Goal: Information Seeking & Learning: Learn about a topic

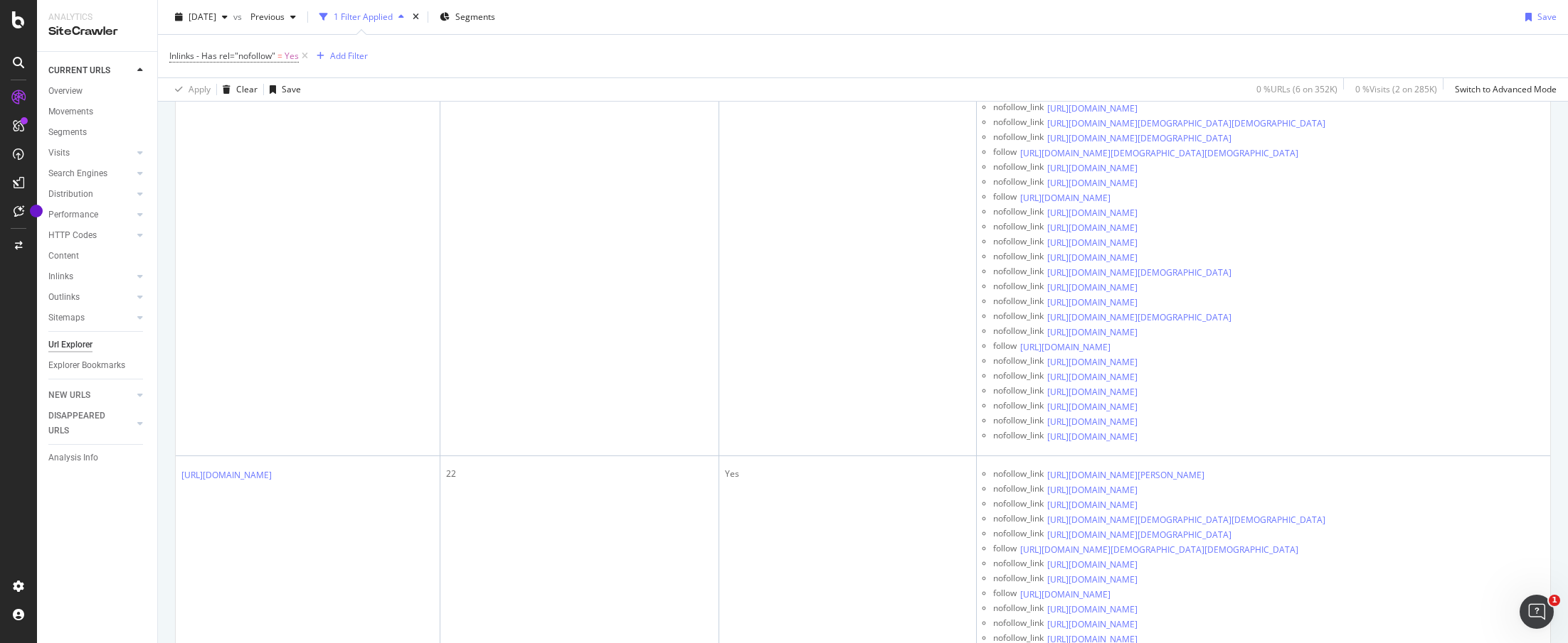
scroll to position [861, 0]
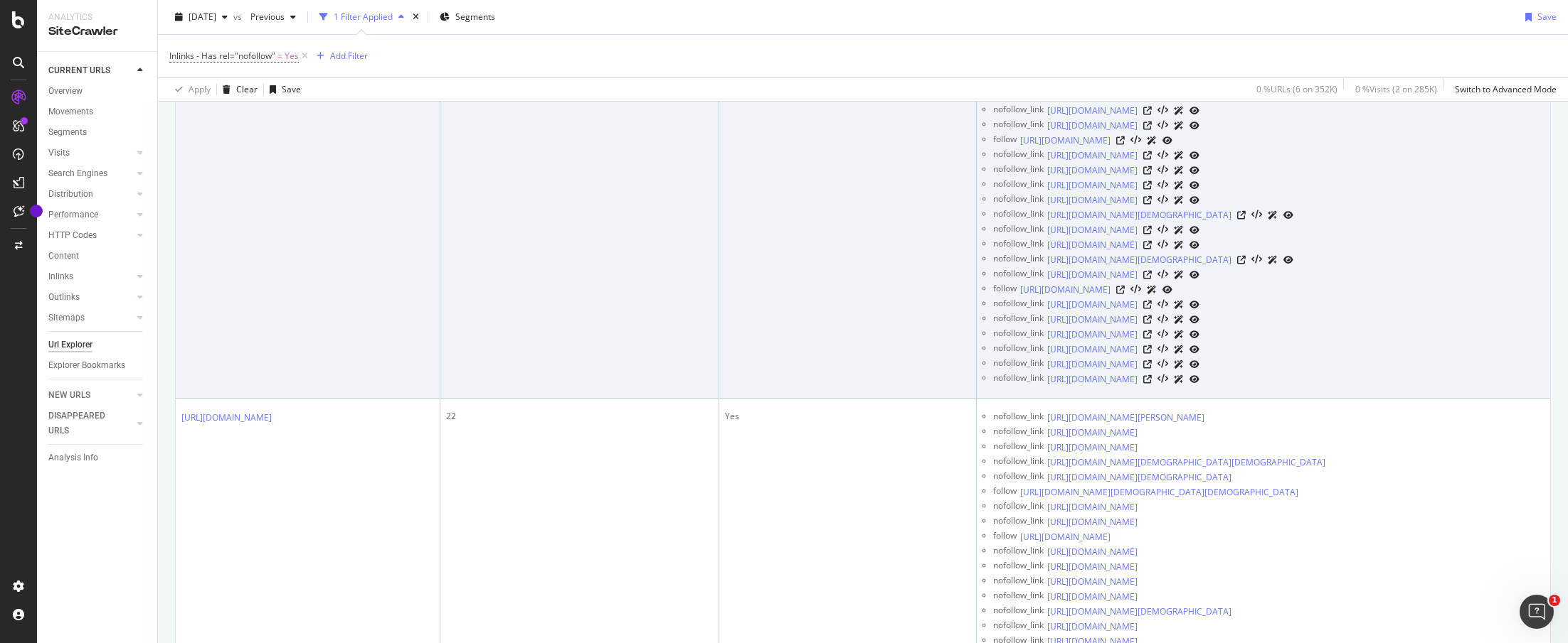
click at [271, 28] on link "https://bossip.com/487247/dear-bossip-his-fantasy-is-for-me-to-be-with-another-…" at bounding box center [226, 21] width 90 height 14
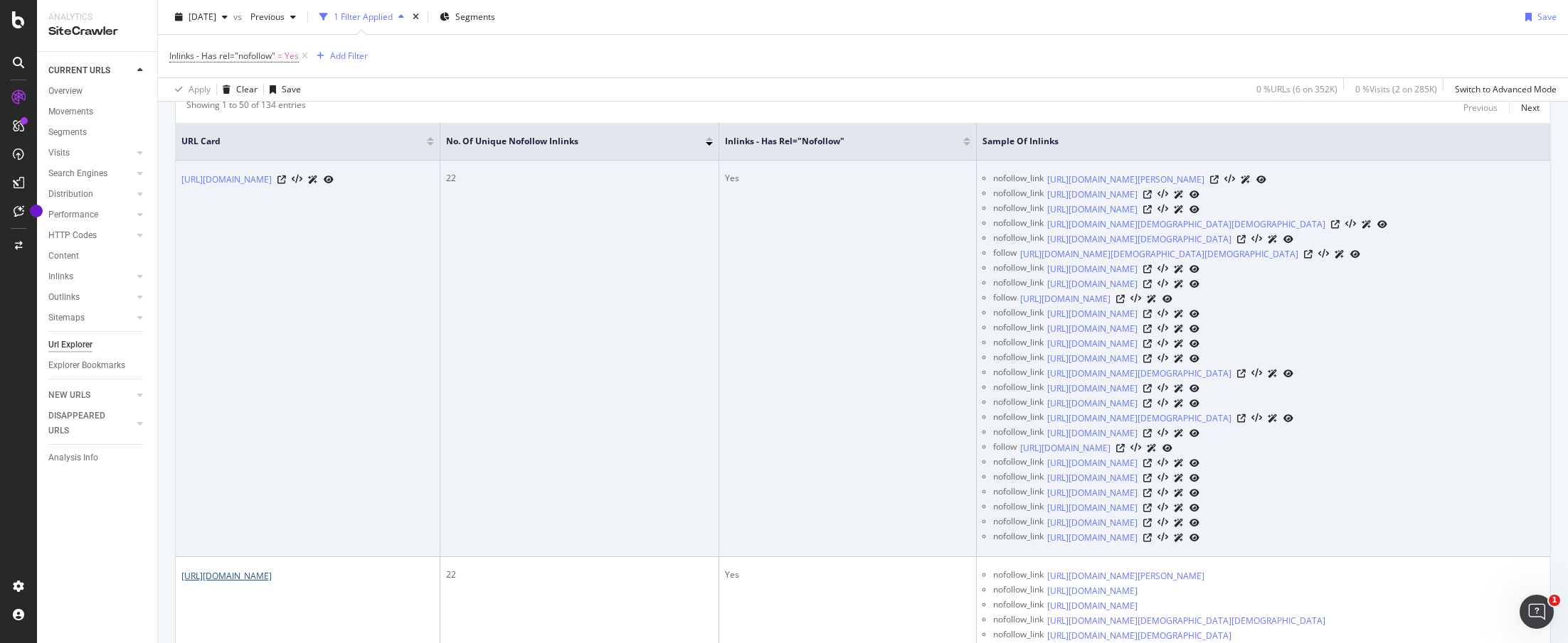
scroll to position [69, 0]
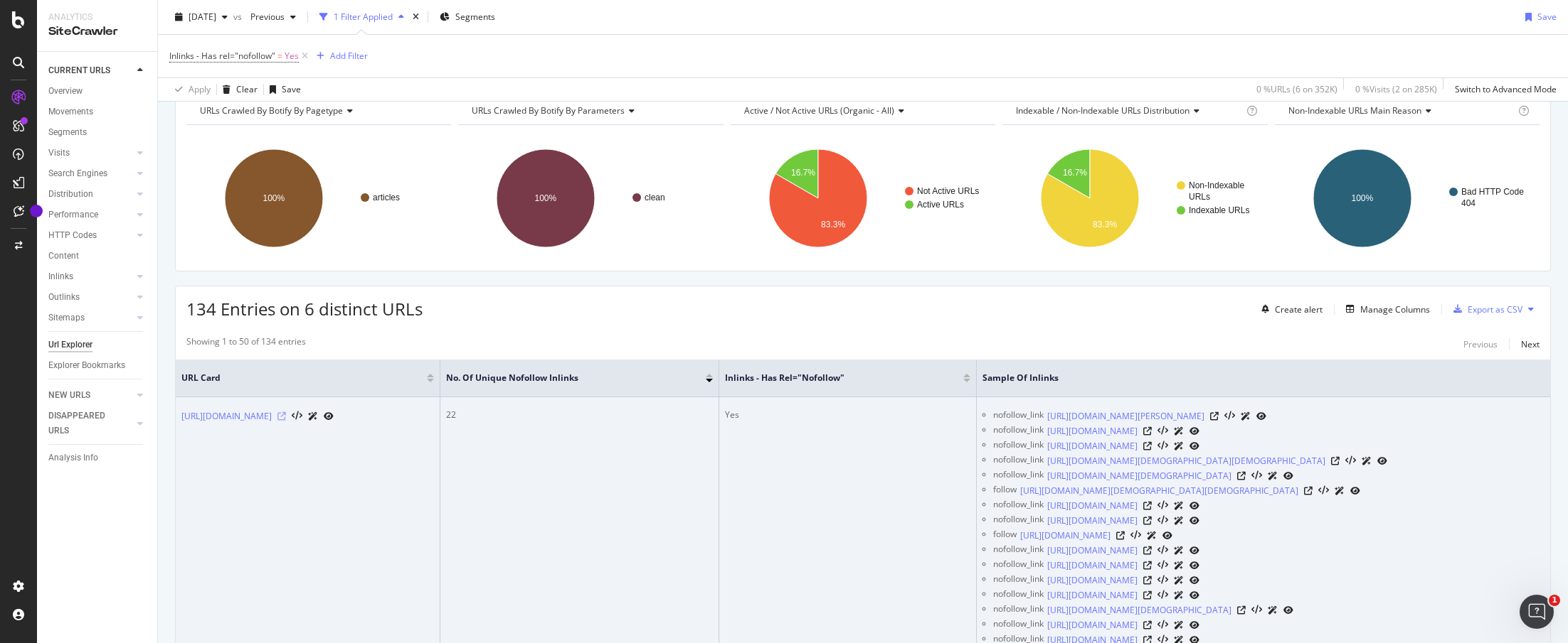
click at [286, 421] on icon at bounding box center [281, 416] width 8 height 8
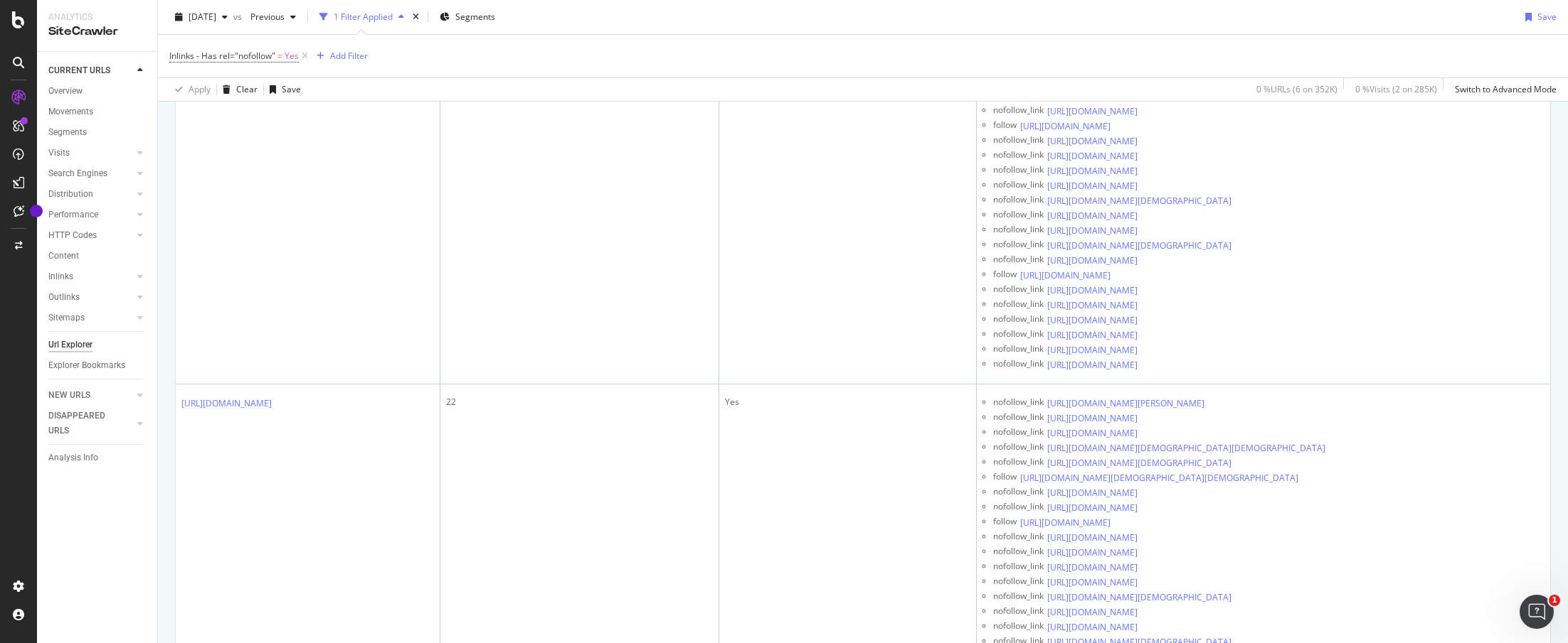
scroll to position [1670, 0]
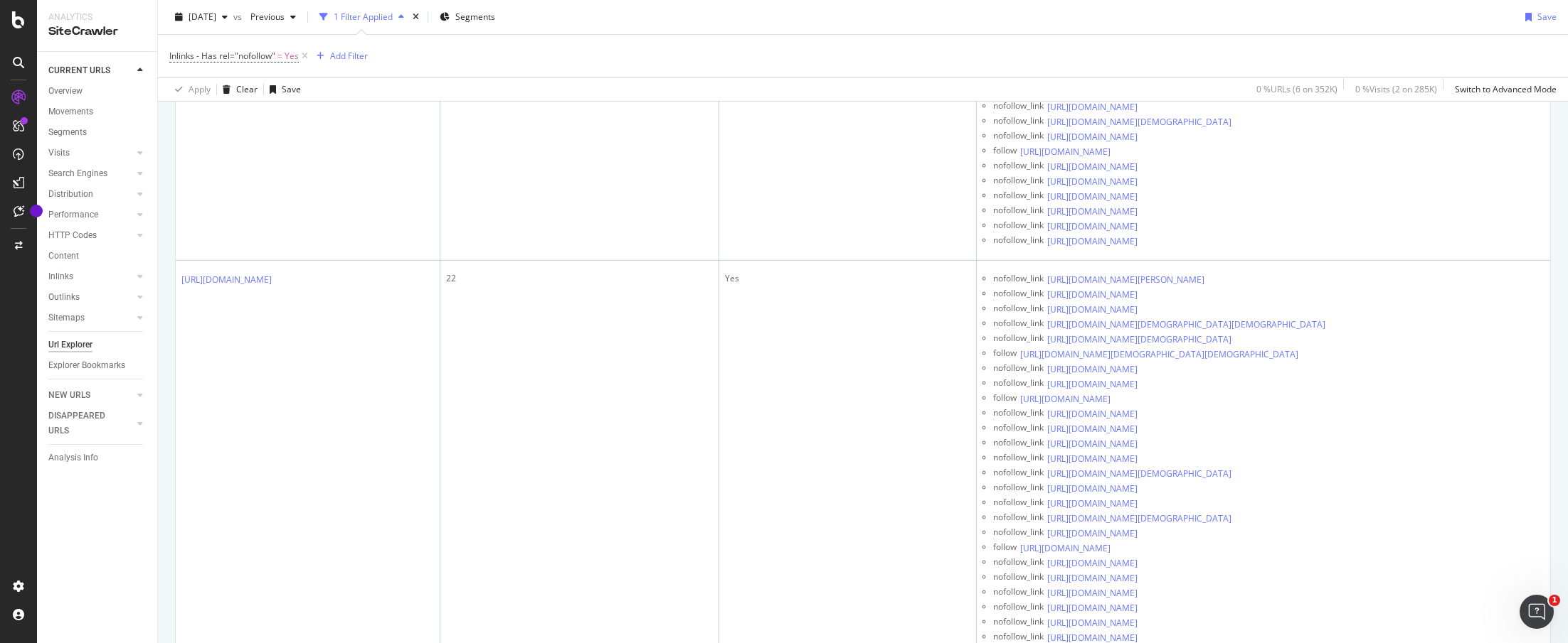
scroll to position [5962, 0]
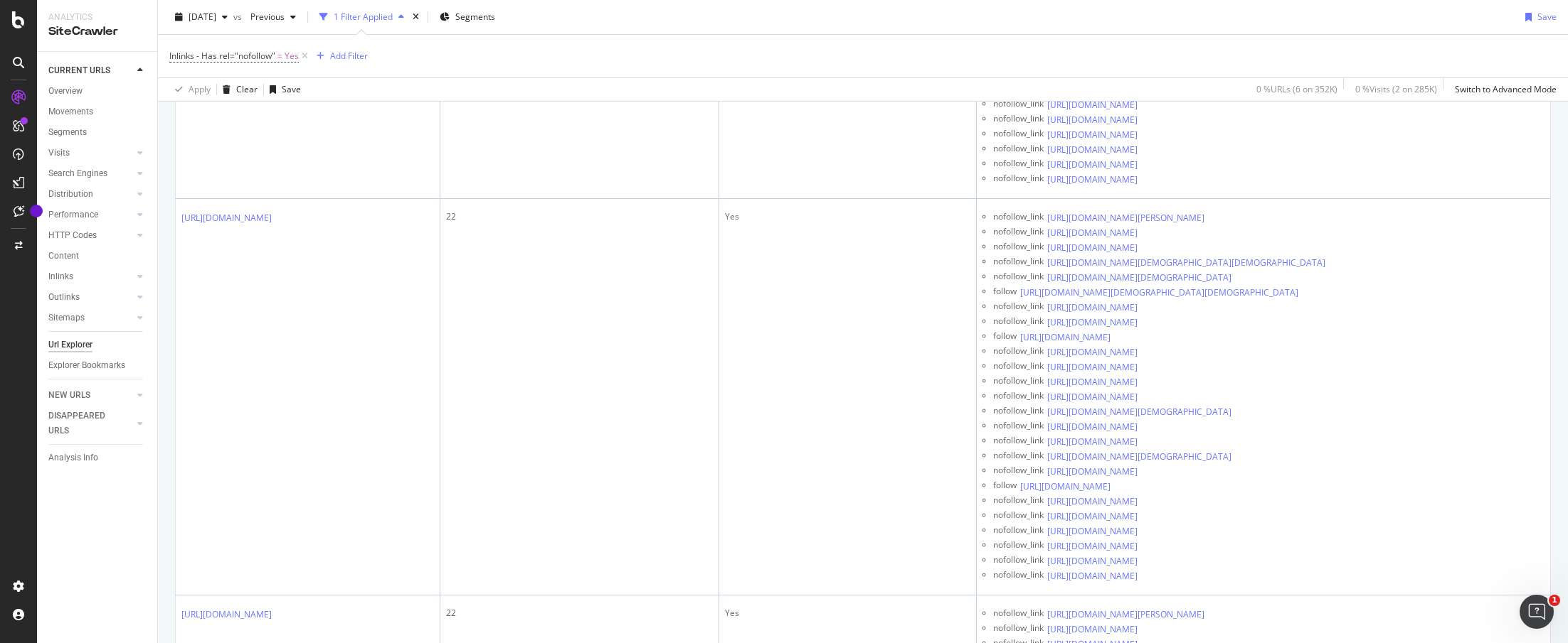
scroll to position [13312, 0]
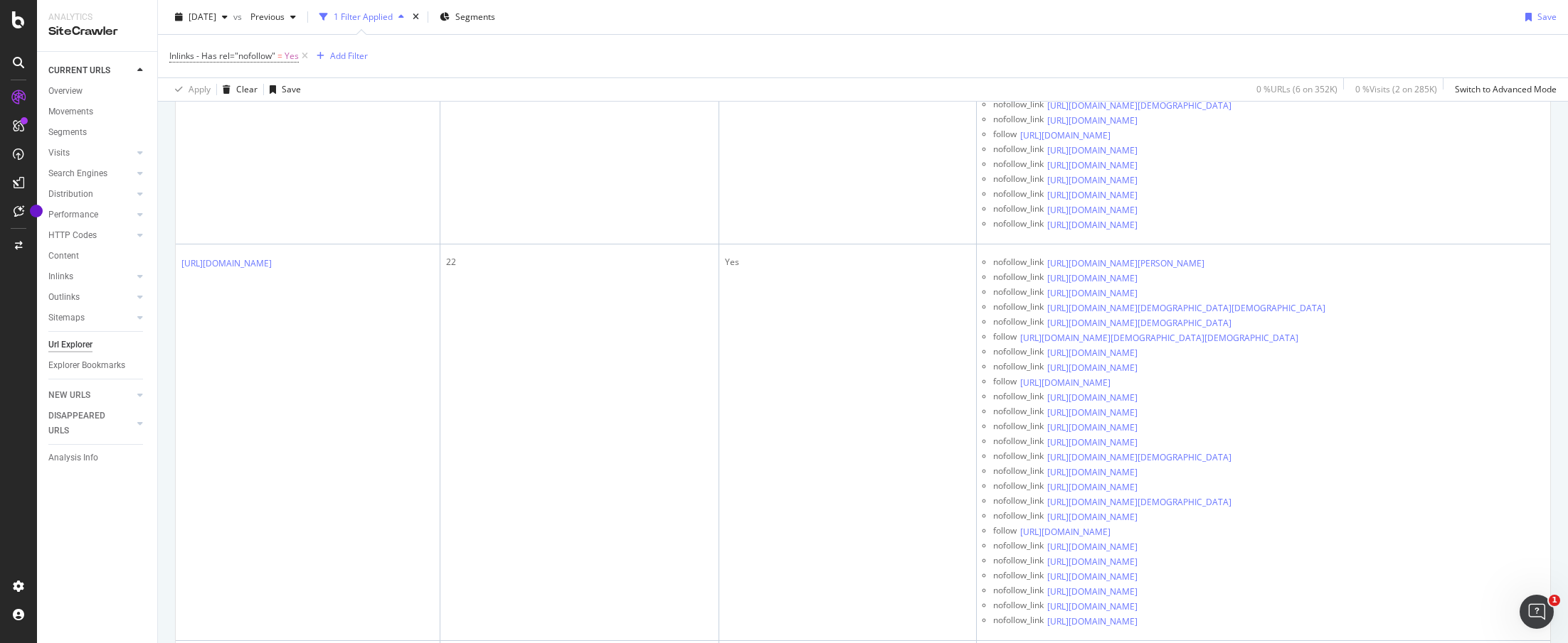
drag, startPoint x: 585, startPoint y: 396, endPoint x: 591, endPoint y: 407, distance: 12.5
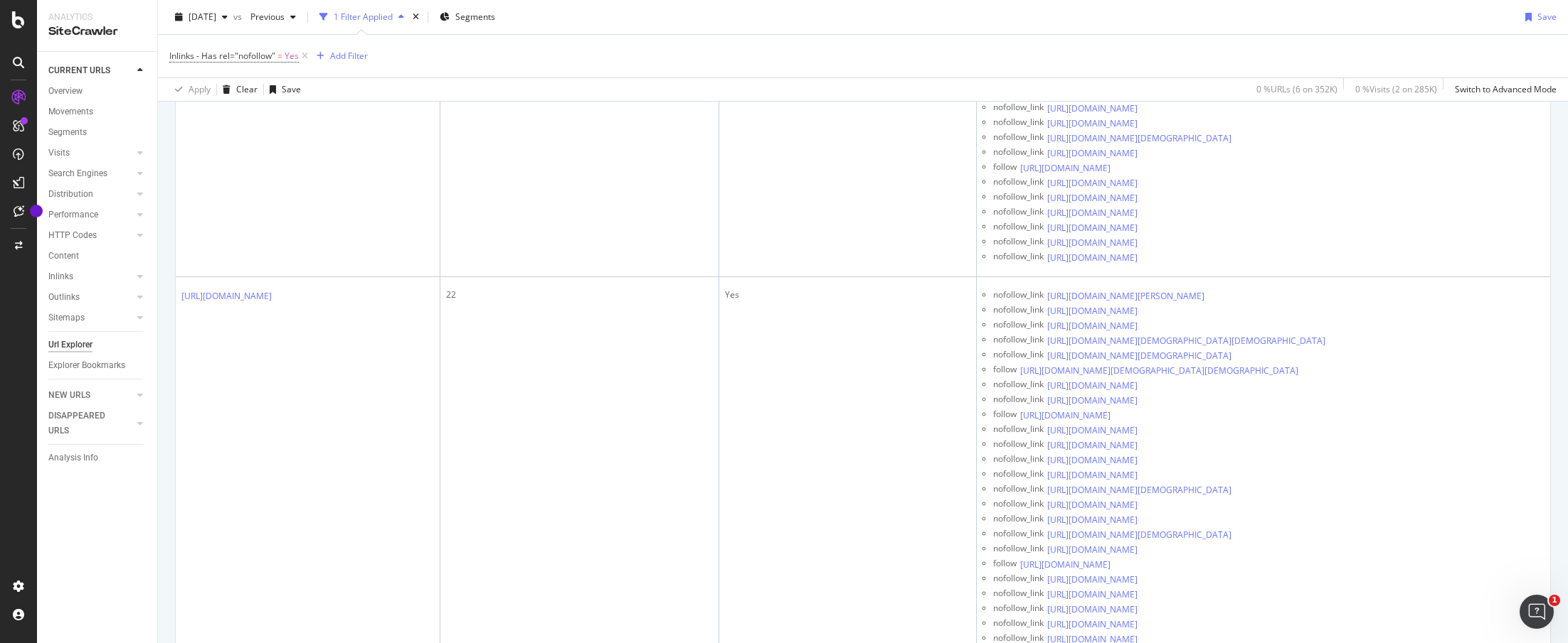
scroll to position [19230, 0]
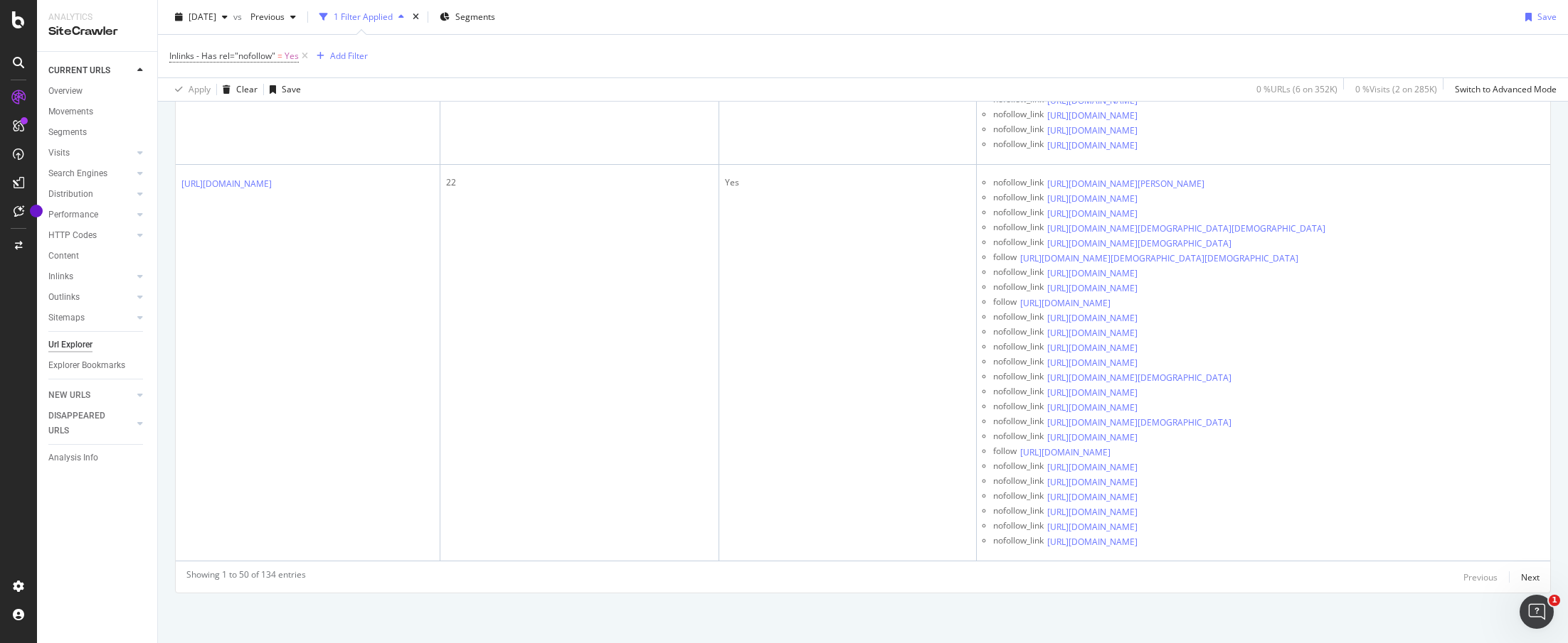
scroll to position [32260, 0]
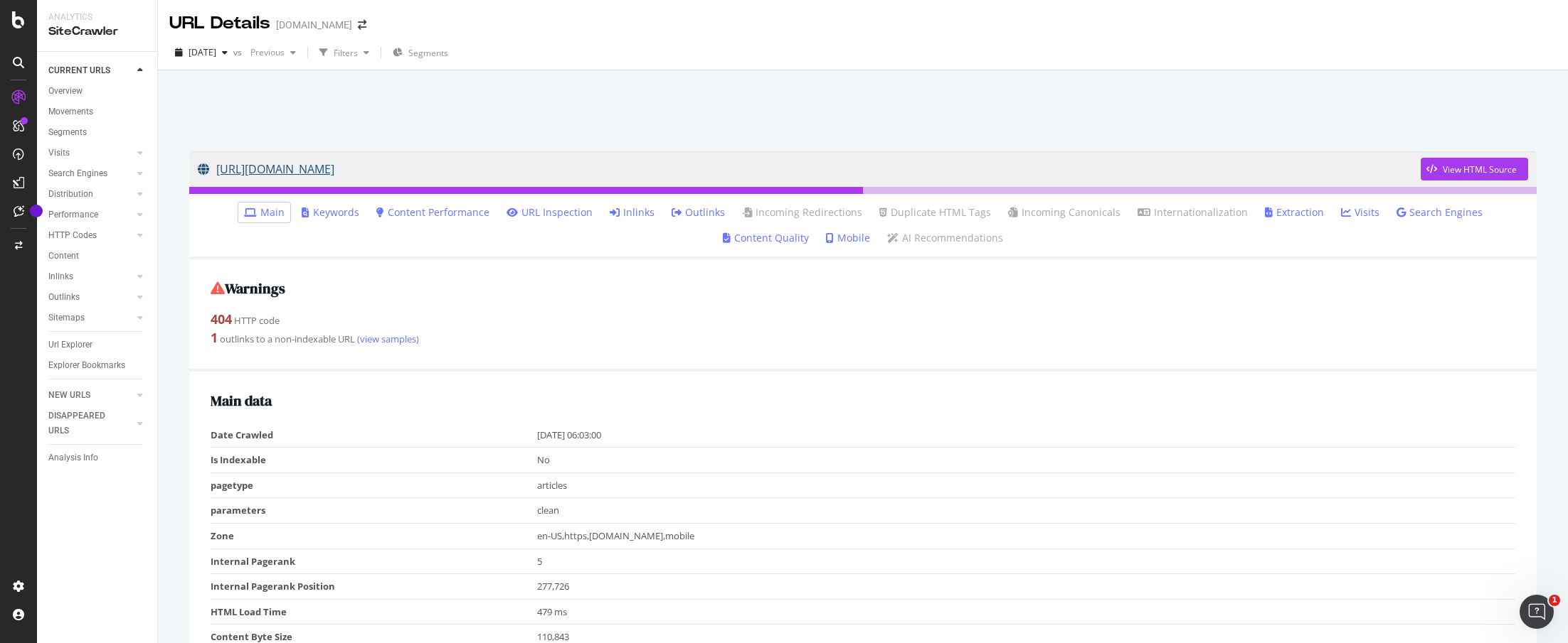
click at [437, 165] on link "https://bossip.com/487247/dear-bossip-his-fantasy-is-for-me-to-be-with-another-…" at bounding box center [809, 169] width 1223 height 36
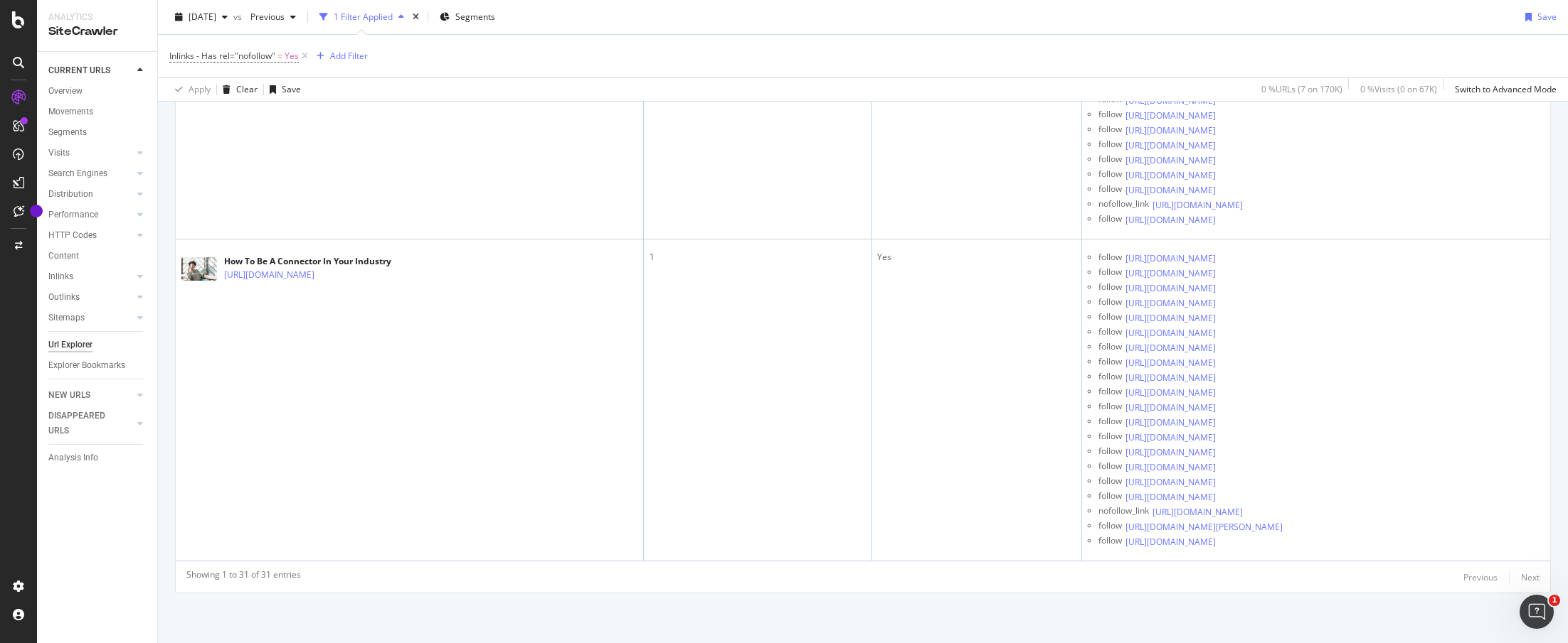
scroll to position [43797, 0]
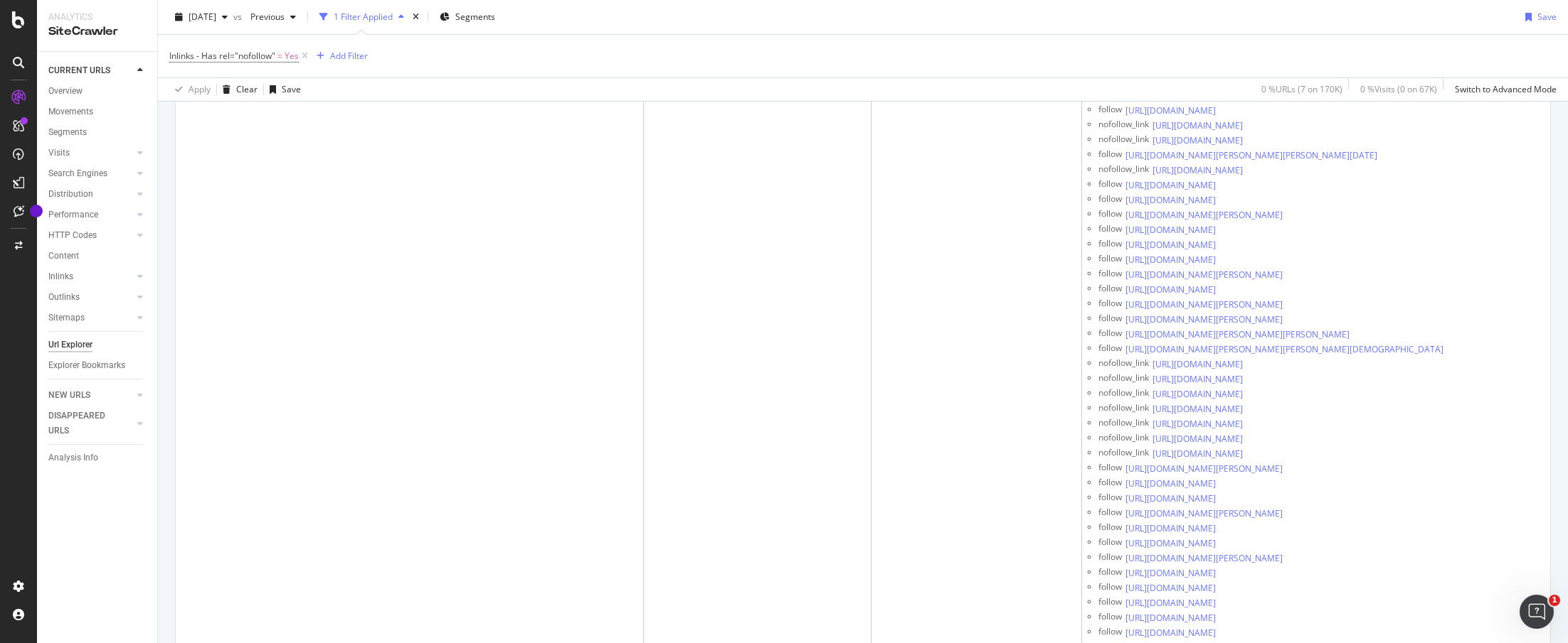
scroll to position [2009, 0]
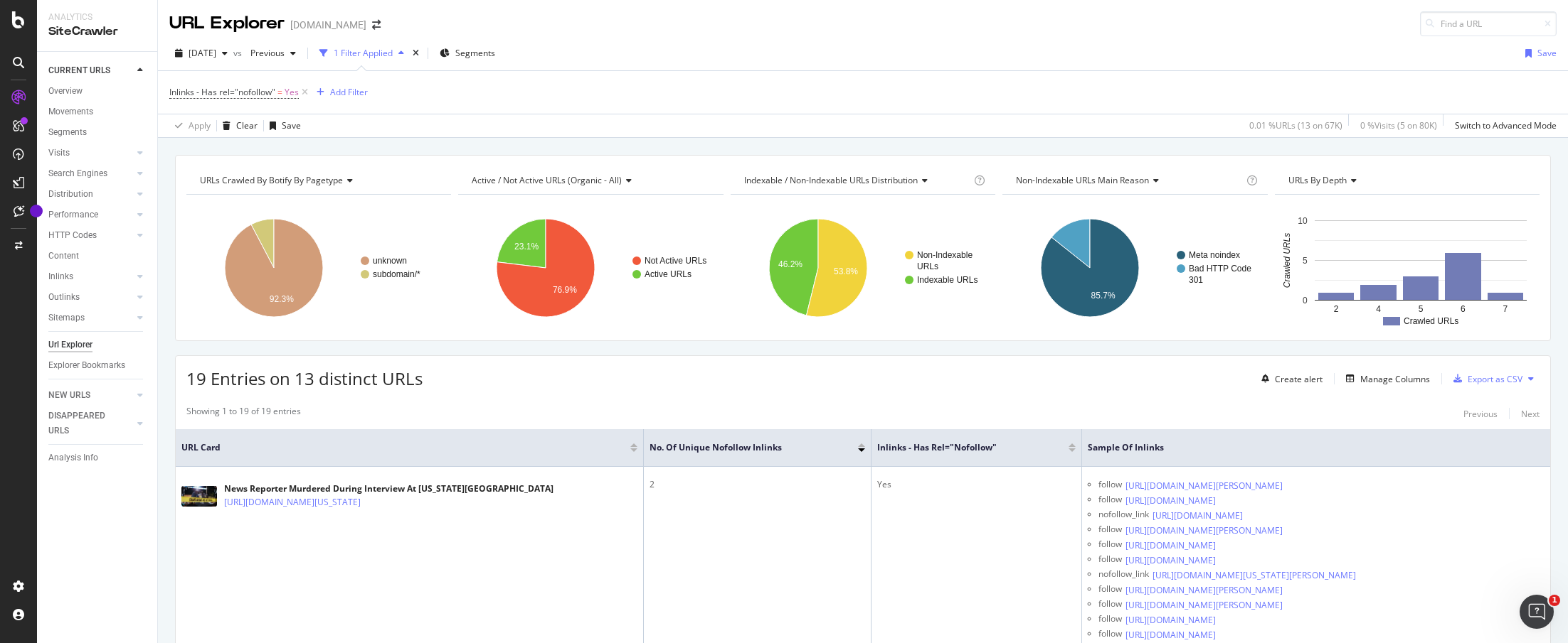
scroll to position [138, 0]
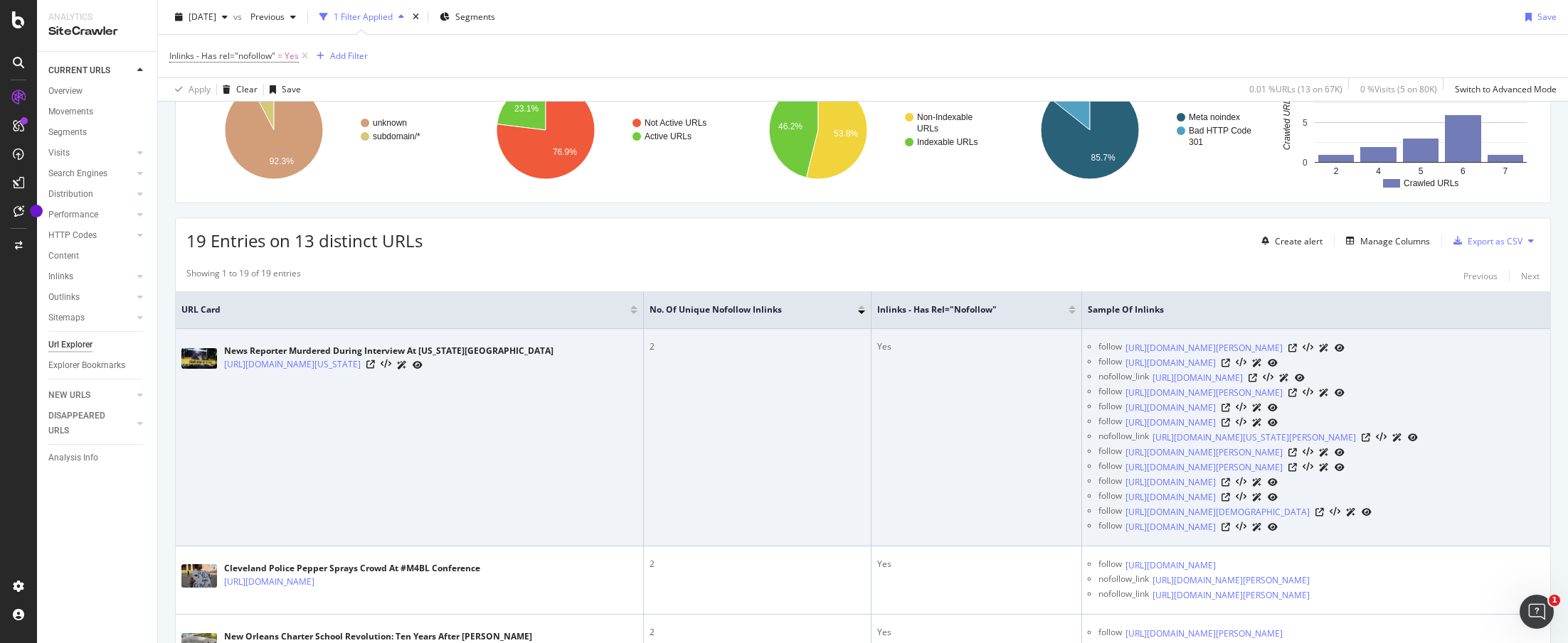
click at [423, 364] on div at bounding box center [394, 365] width 56 height 15
click at [375, 367] on icon at bounding box center [370, 364] width 8 height 8
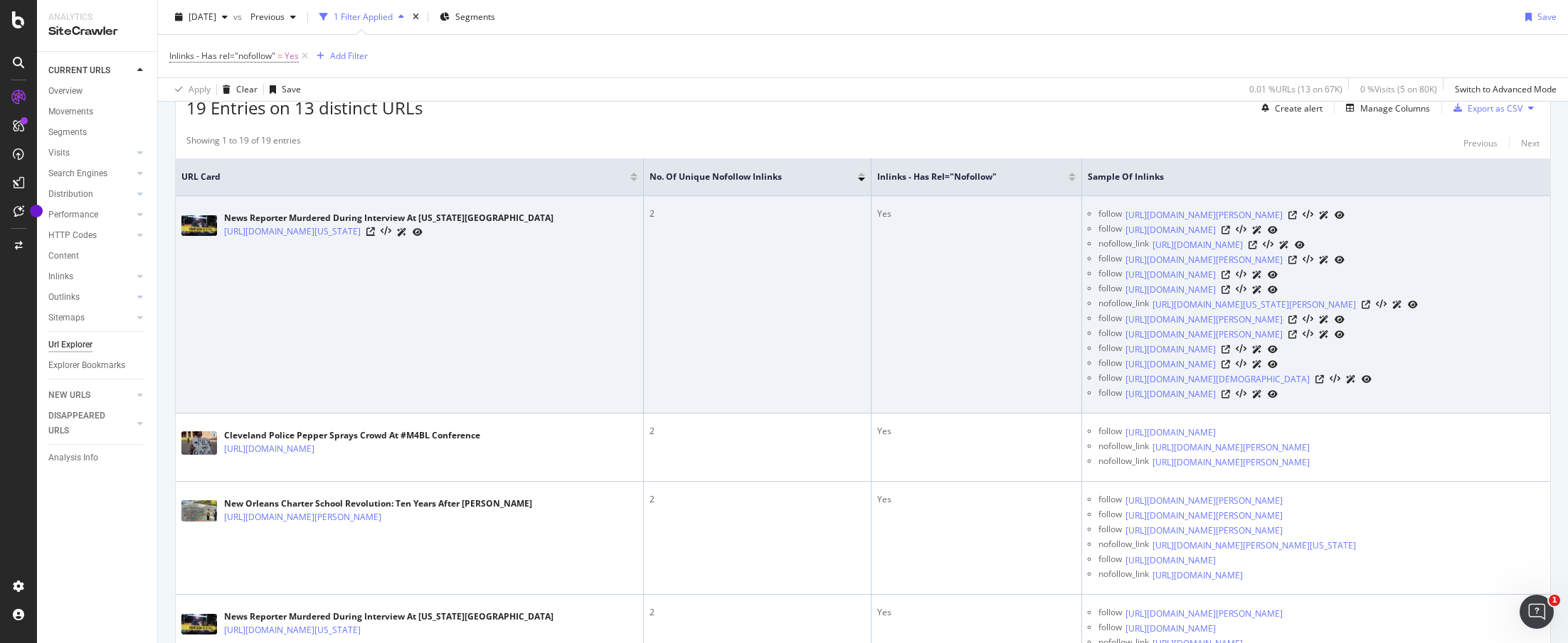
scroll to position [272, 0]
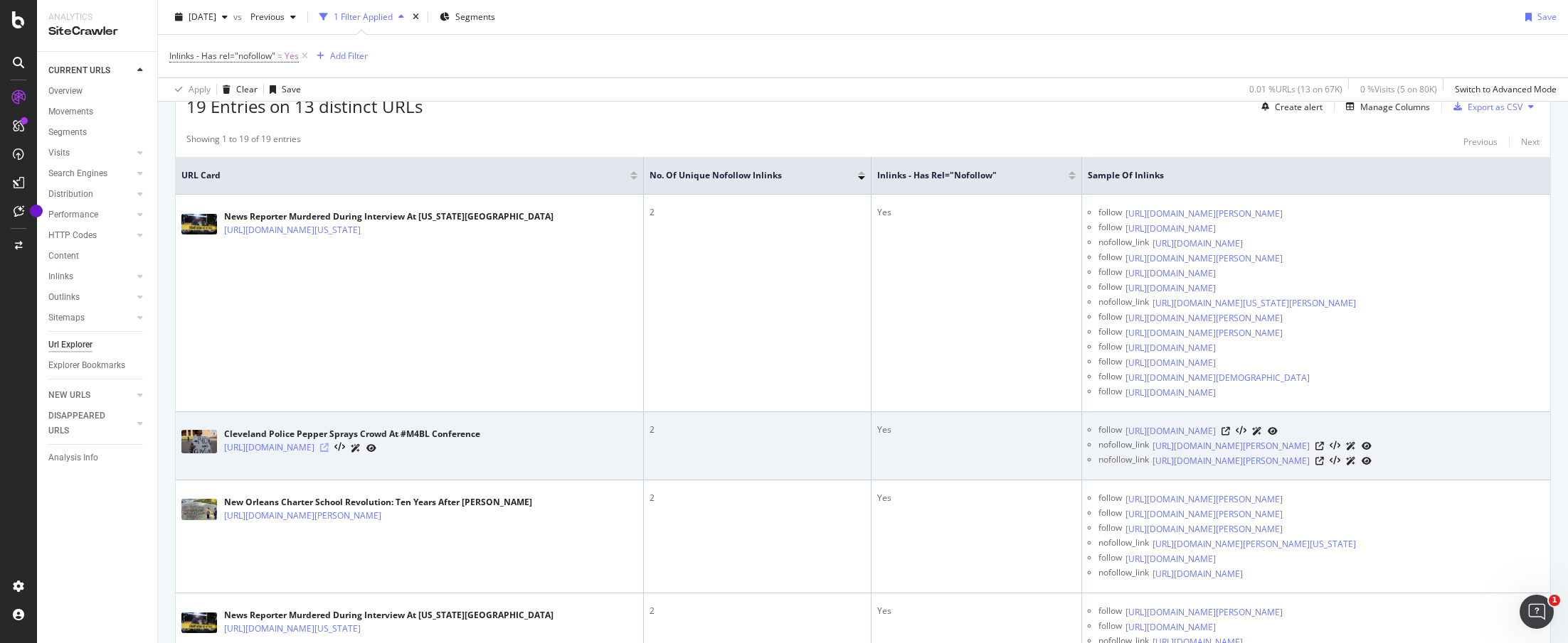
click at [329, 452] on icon at bounding box center [324, 447] width 8 height 8
